Goal: Transaction & Acquisition: Purchase product/service

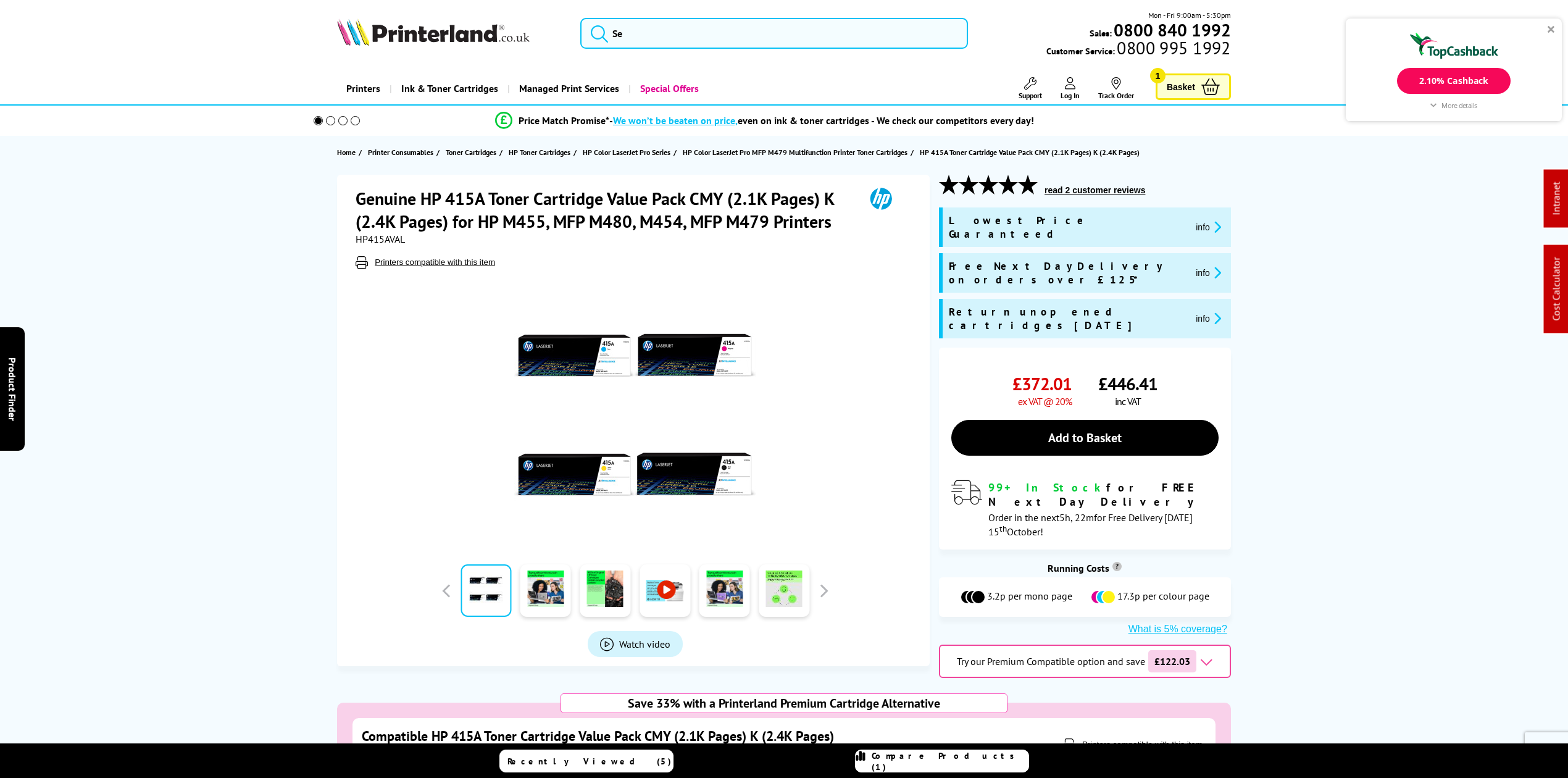
click at [375, 227] on h1 "Genuine HP 415A Toner Cartridge Value Pack CMY (2.1K Pages) K (2.4K Pages) for …" at bounding box center [604, 210] width 497 height 46
click at [370, 239] on span "HP415AVAL" at bounding box center [380, 239] width 50 height 12
copy span "HP415AVAL"
